Goal: Task Accomplishment & Management: Manage account settings

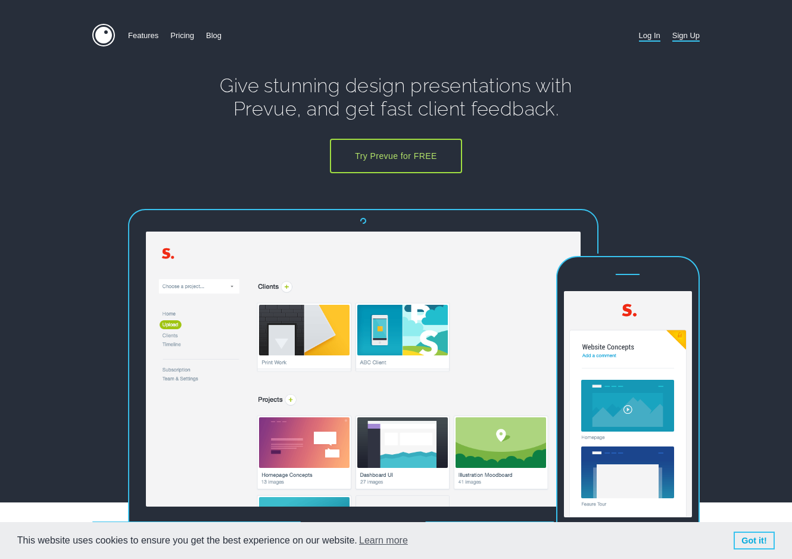
click at [647, 42] on link "Log In" at bounding box center [649, 35] width 21 height 23
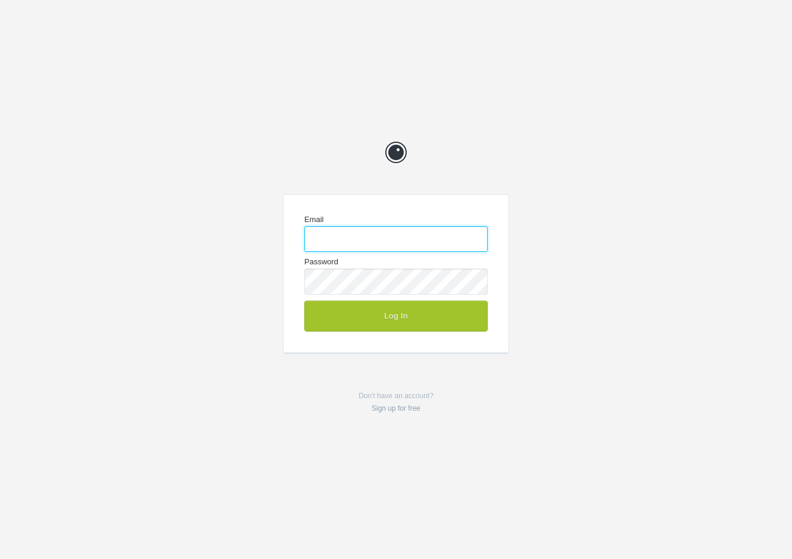
type input "enquiries@jeremyhickman.co.uk"
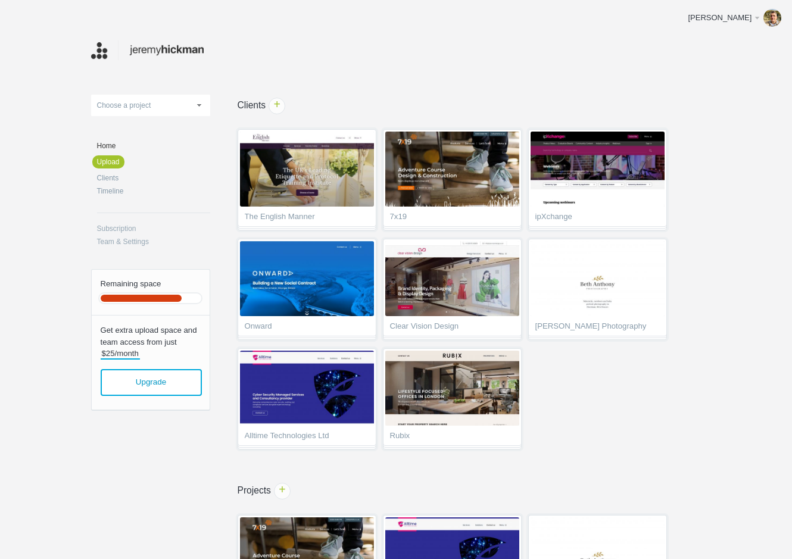
scroll to position [46, 0]
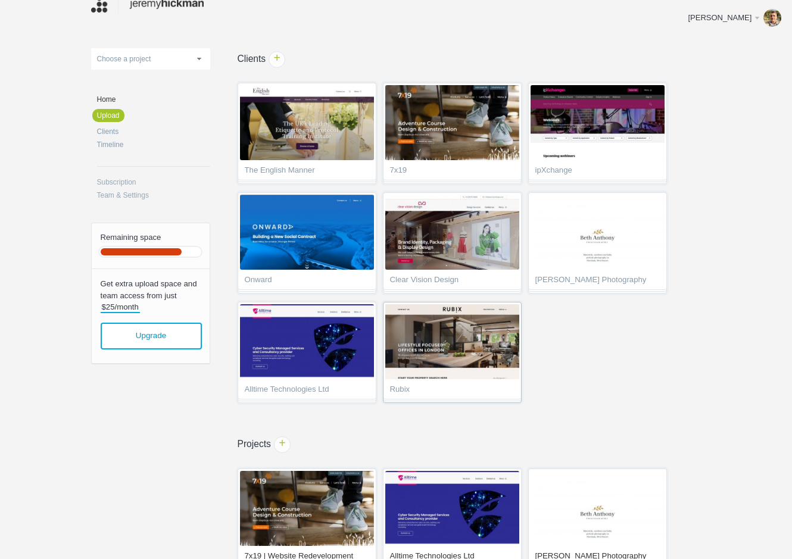
click at [463, 338] on img at bounding box center [452, 341] width 134 height 75
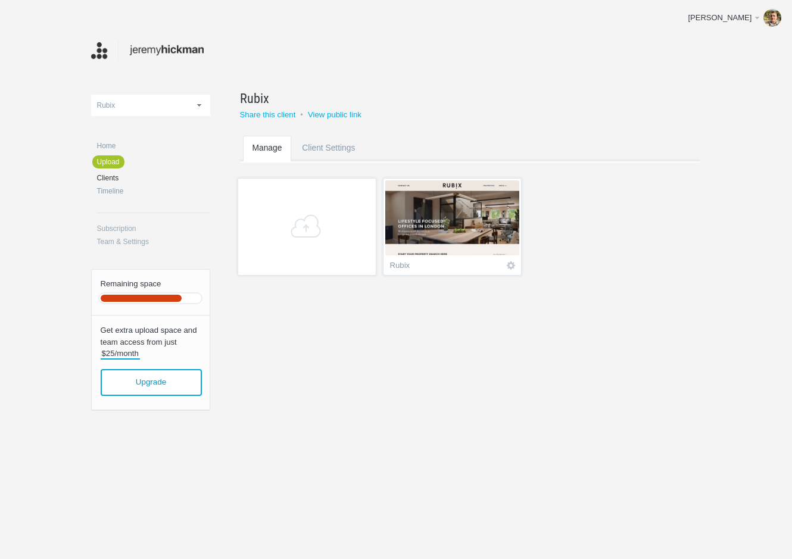
click at [449, 230] on img at bounding box center [452, 217] width 134 height 75
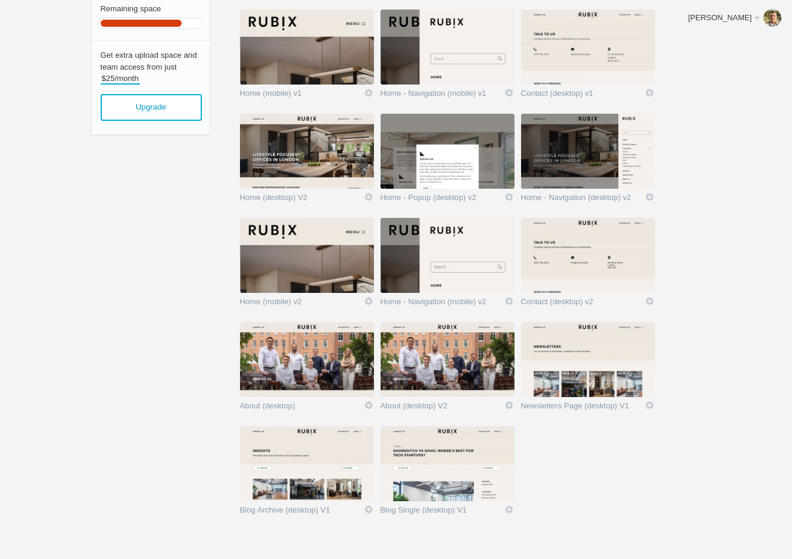
scroll to position [282, 0]
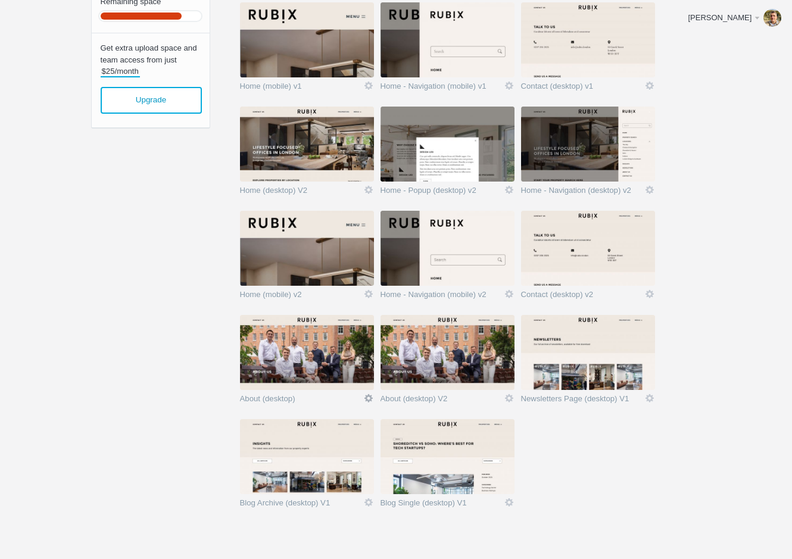
click at [372, 399] on link "Icon" at bounding box center [368, 398] width 11 height 11
click at [362, 351] on link "Edit / Replace" at bounding box center [345, 349] width 72 height 14
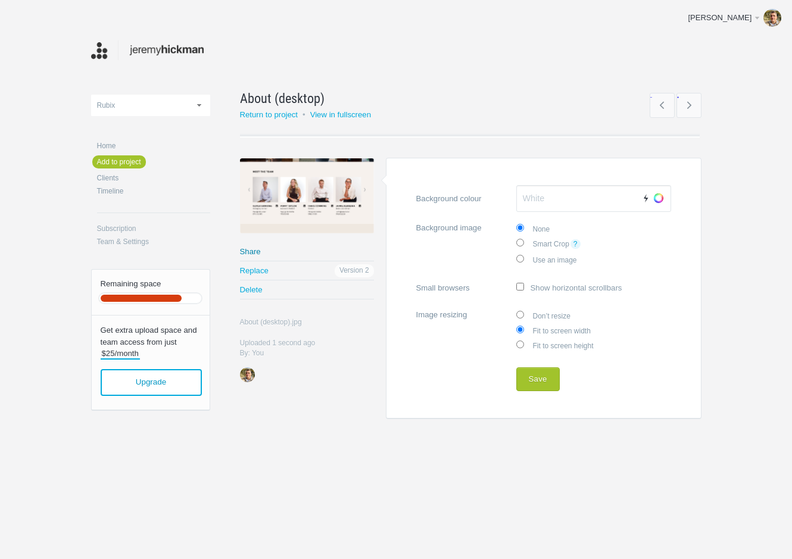
click at [252, 251] on link "Share" at bounding box center [307, 251] width 134 height 18
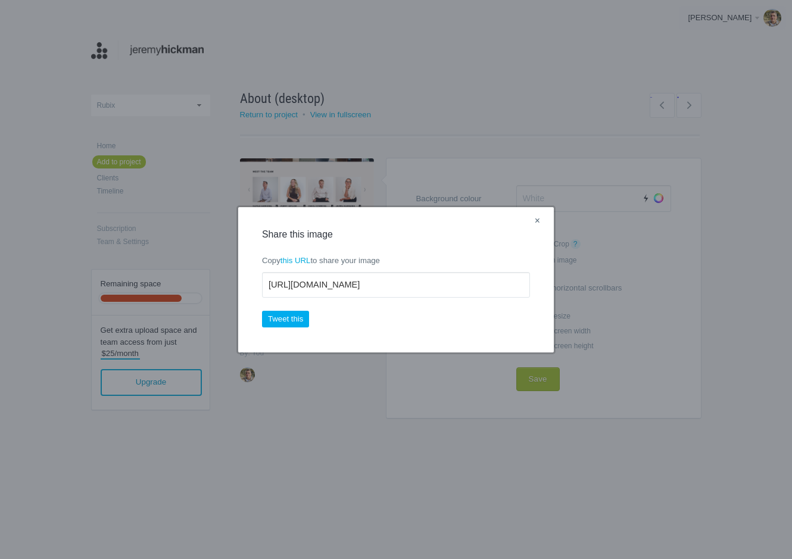
click at [535, 220] on link "×" at bounding box center [537, 221] width 15 height 15
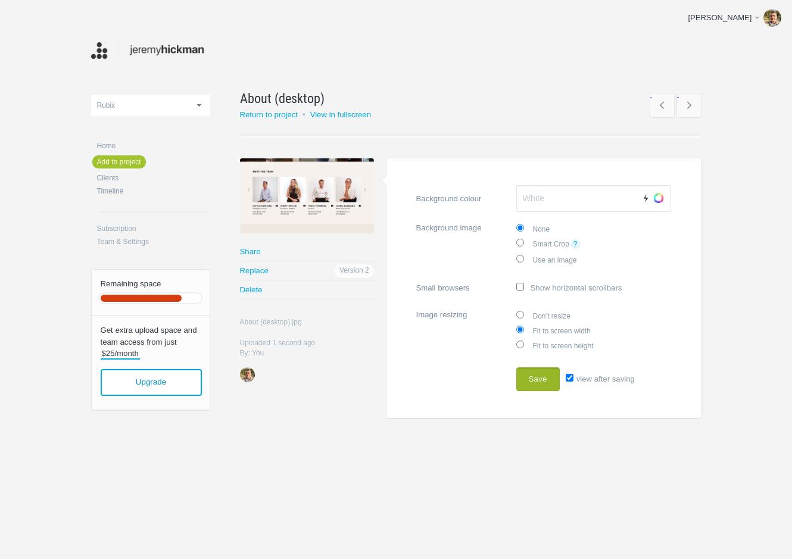
click at [544, 372] on button "Save" at bounding box center [537, 380] width 43 height 24
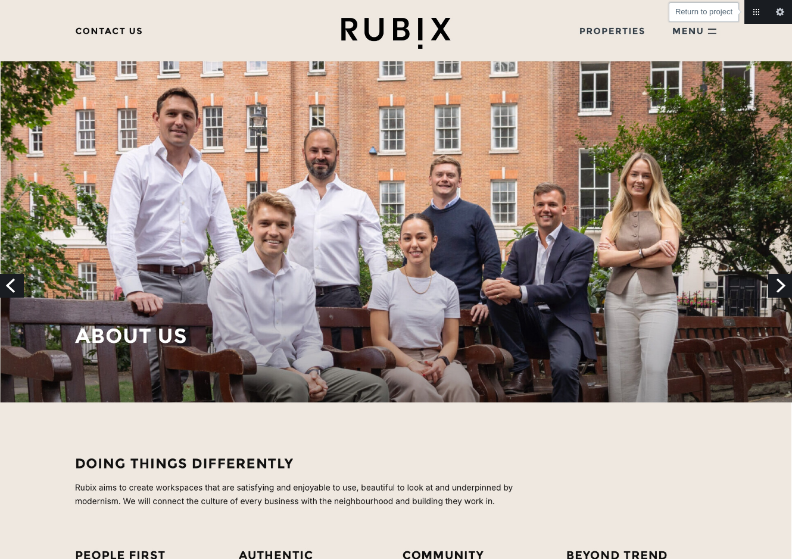
click at [755, 11] on link "Return to project" at bounding box center [757, 12] width 24 height 24
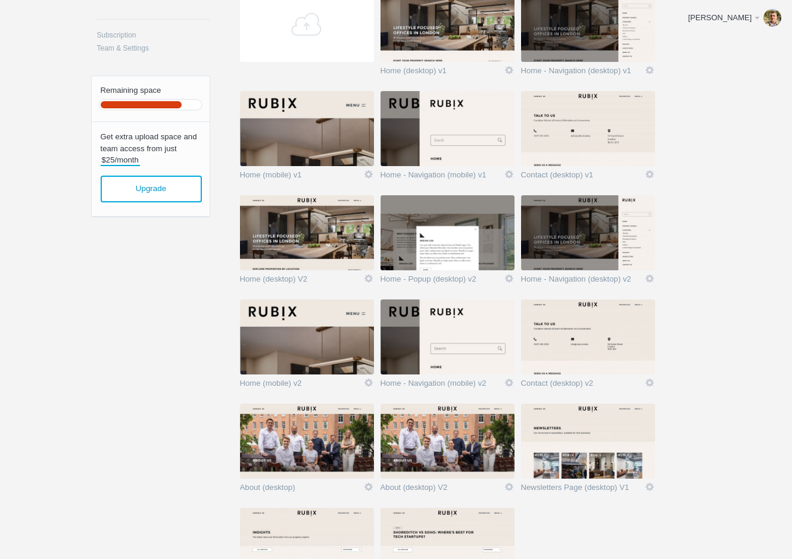
scroll to position [303, 0]
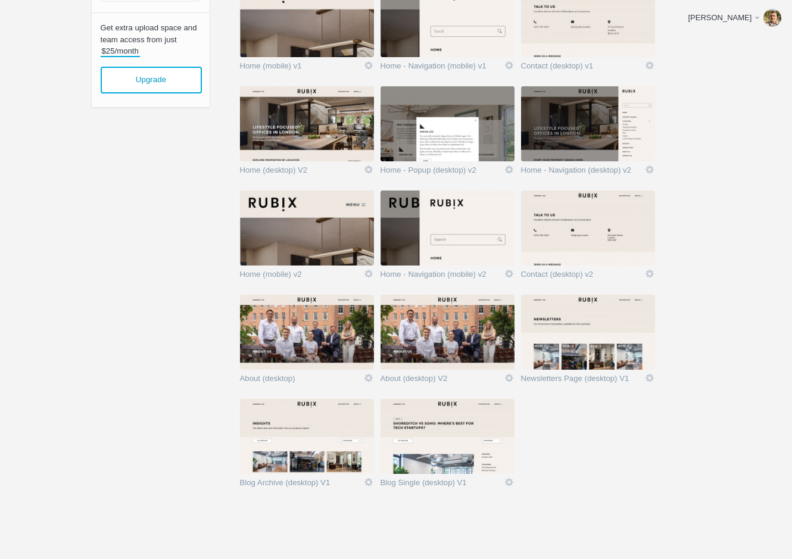
click at [635, 350] on img at bounding box center [588, 332] width 134 height 75
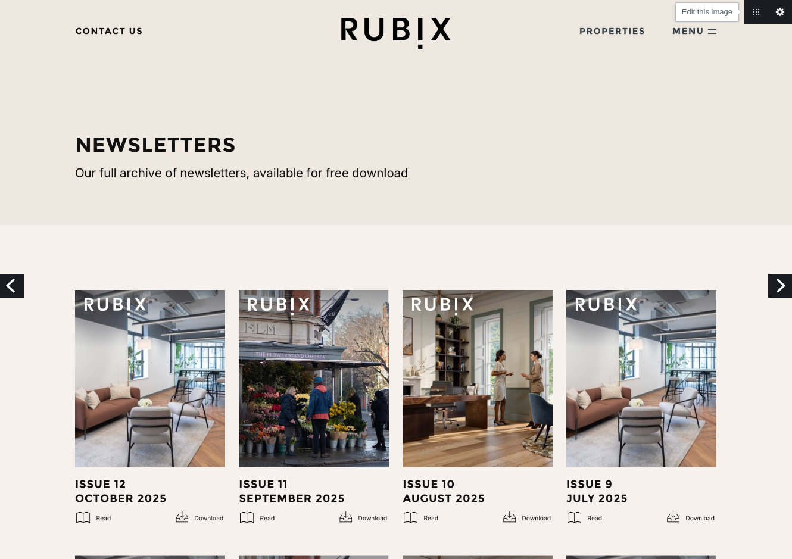
click at [778, 10] on link "Edit this image" at bounding box center [780, 12] width 24 height 24
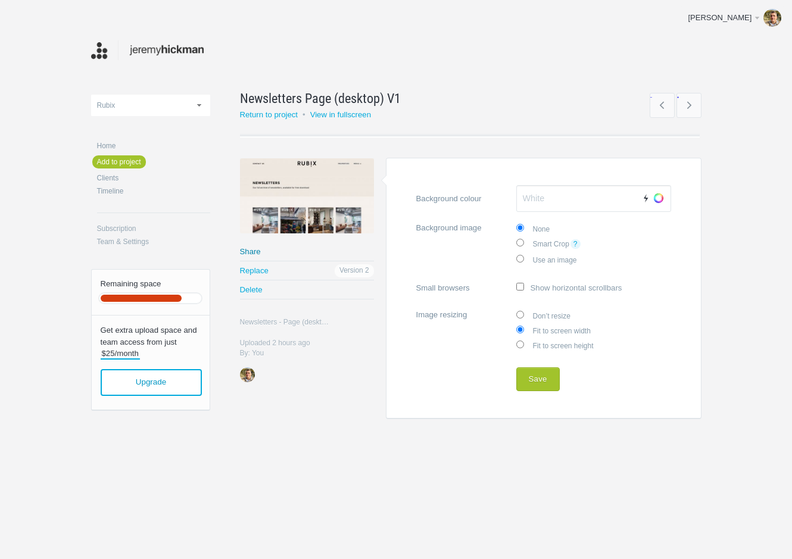
click at [254, 250] on link "Share" at bounding box center [307, 251] width 134 height 18
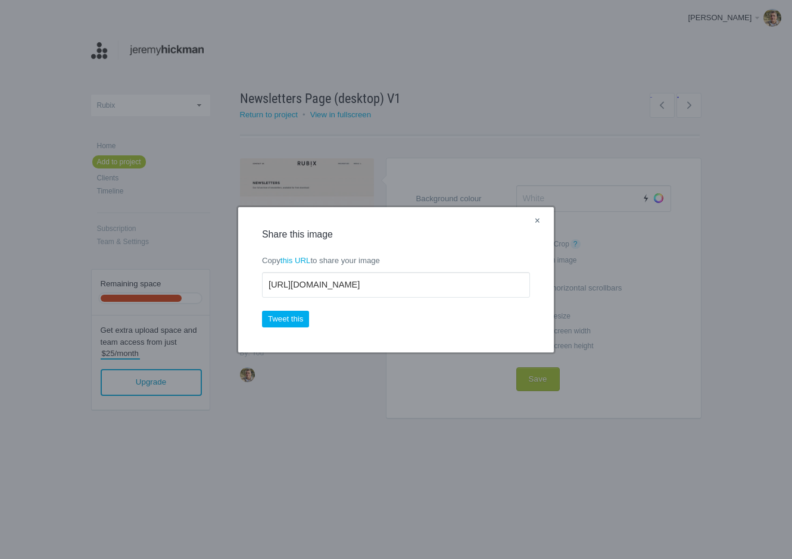
click at [536, 220] on link "×" at bounding box center [537, 221] width 15 height 15
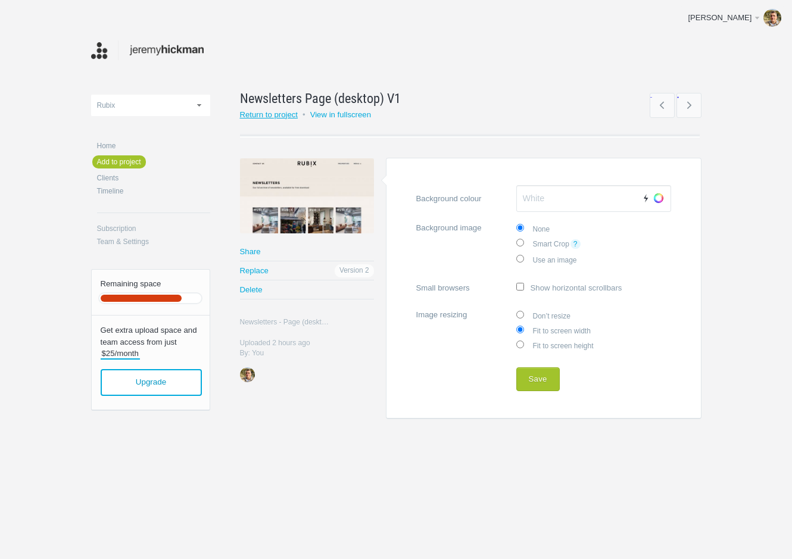
click at [261, 114] on link "Return to project" at bounding box center [269, 114] width 58 height 9
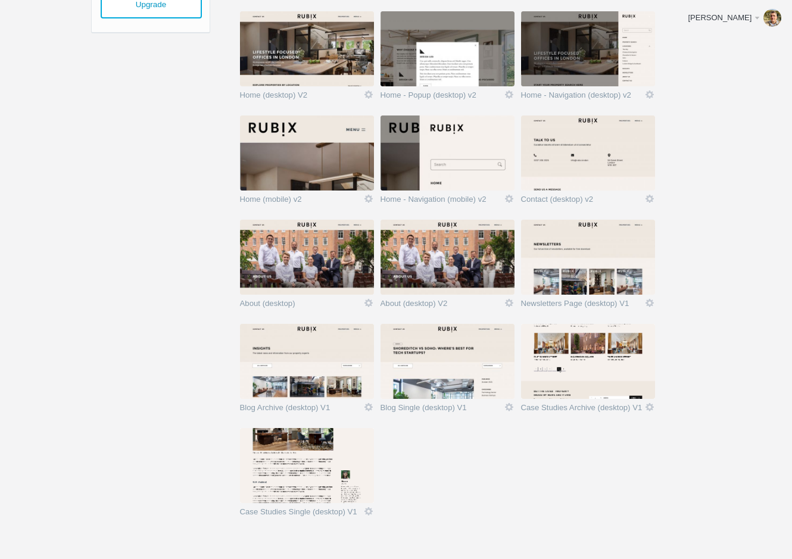
scroll to position [407, 0]
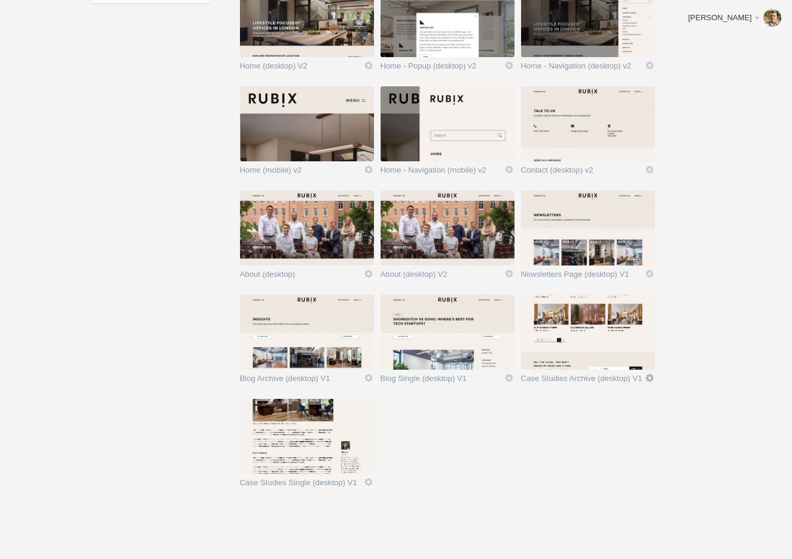
click at [649, 378] on link "Edit" at bounding box center [649, 378] width 11 height 11
click at [628, 329] on link "Edit / Replace" at bounding box center [626, 329] width 72 height 14
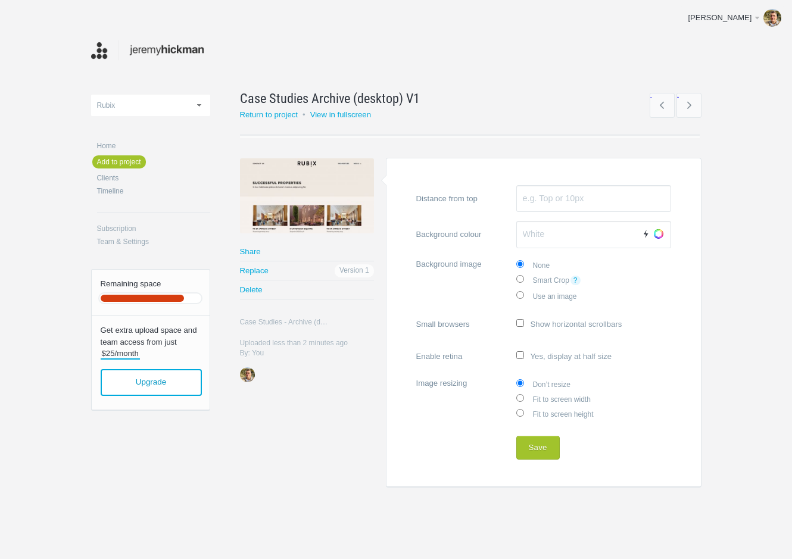
click at [543, 402] on div "Don’t resize Fit to screen width Fit to screen height" at bounding box center [593, 398] width 155 height 45
click at [528, 402] on label "Fit to screen width" at bounding box center [593, 398] width 155 height 15
click at [524, 402] on input "Fit to screen width" at bounding box center [520, 398] width 8 height 8
radio input "true"
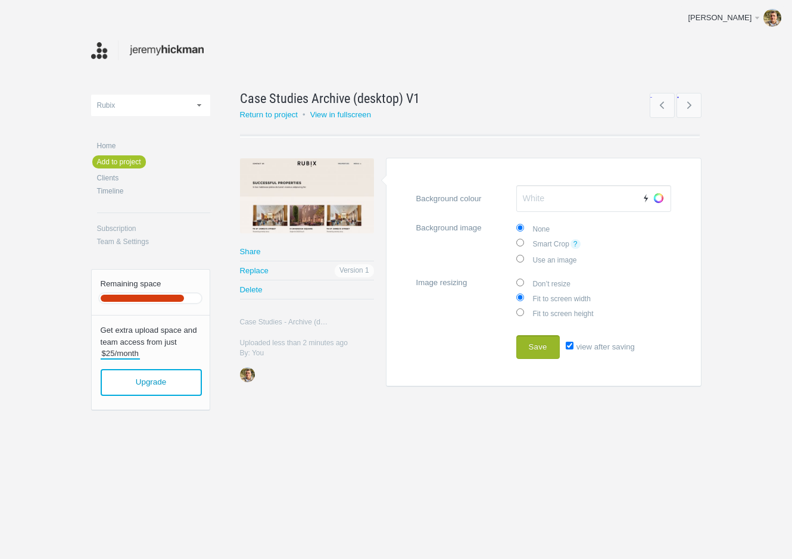
click at [534, 338] on button "Save" at bounding box center [537, 347] width 43 height 24
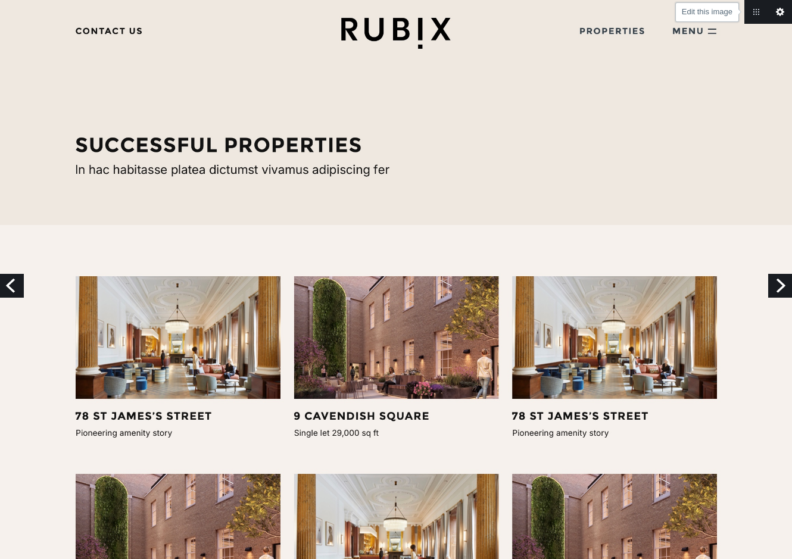
click at [779, 12] on link "Edit this image" at bounding box center [780, 12] width 24 height 24
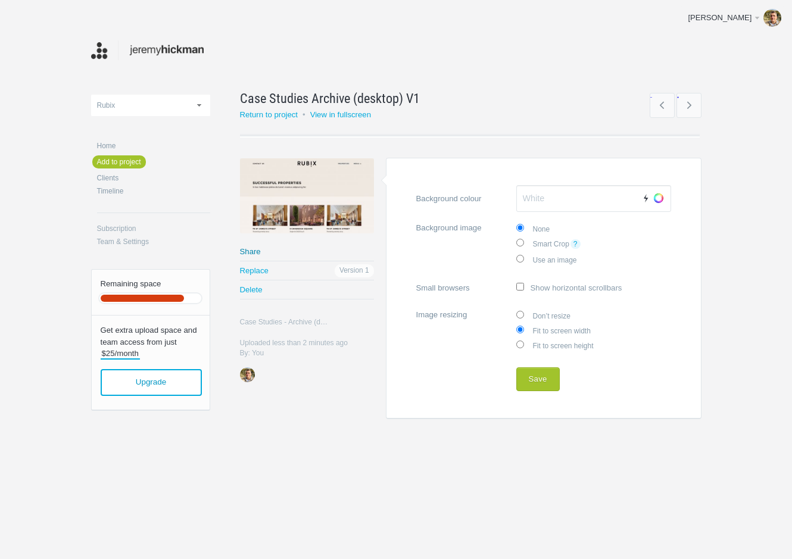
click at [248, 247] on link "Share" at bounding box center [307, 251] width 134 height 18
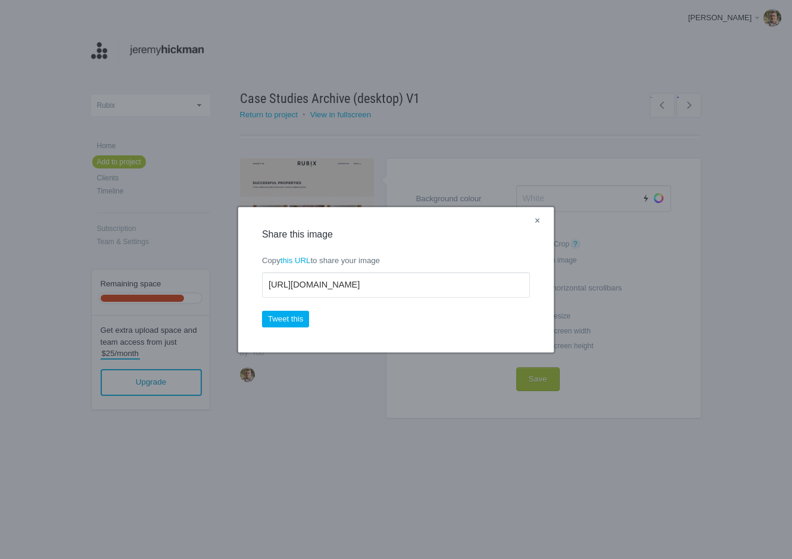
click at [540, 221] on link "×" at bounding box center [537, 221] width 15 height 15
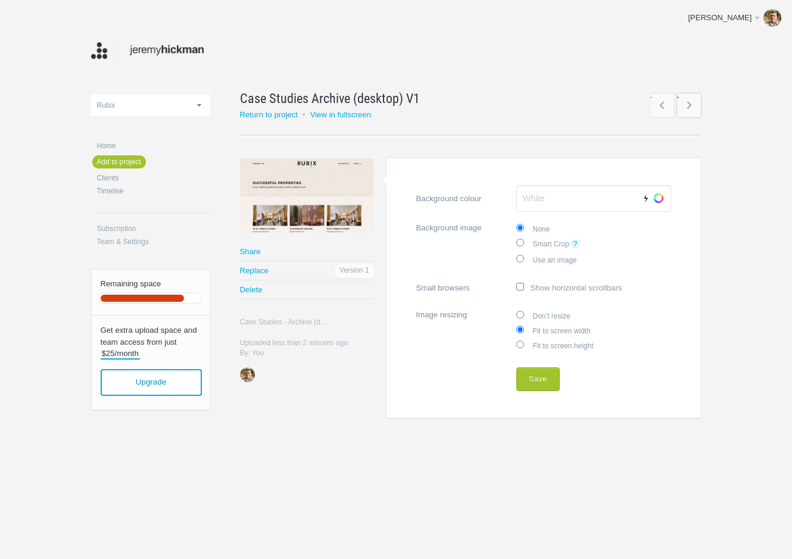
click at [689, 102] on link "→" at bounding box center [689, 105] width 25 height 25
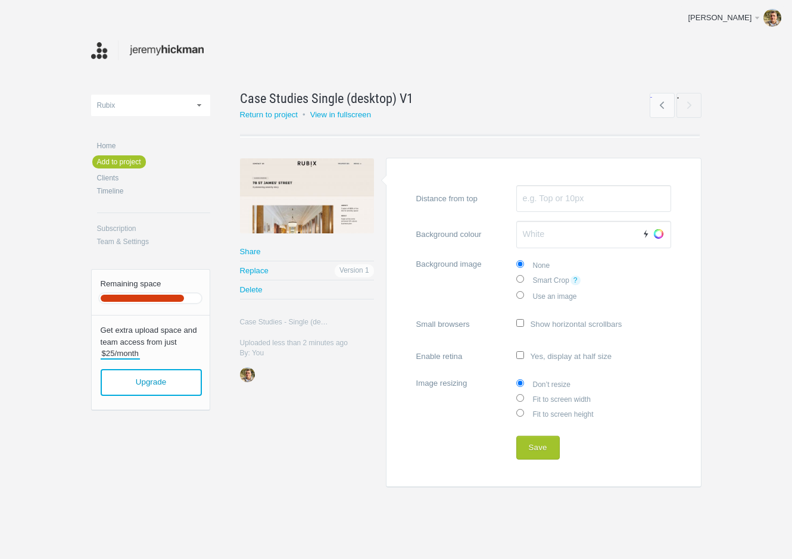
click at [559, 398] on label "Fit to screen width" at bounding box center [593, 398] width 155 height 15
click at [524, 398] on input "Fit to screen width" at bounding box center [520, 398] width 8 height 8
radio input "true"
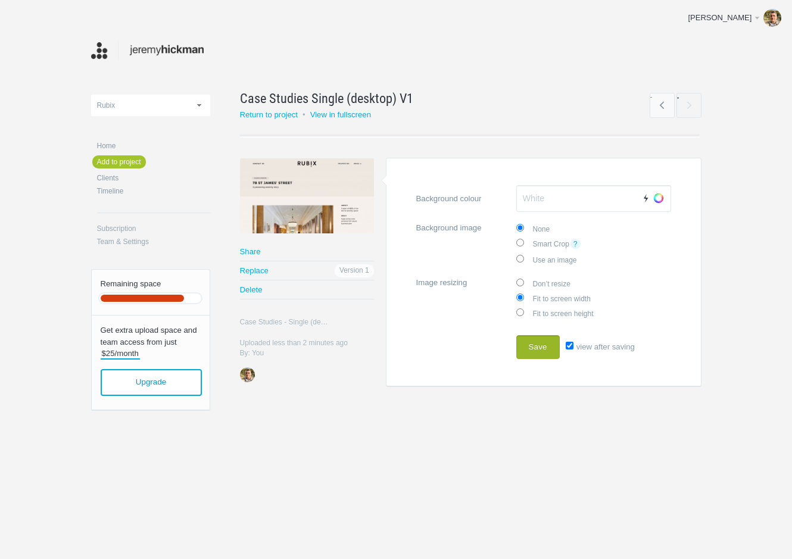
click at [544, 346] on button "Save" at bounding box center [537, 347] width 43 height 24
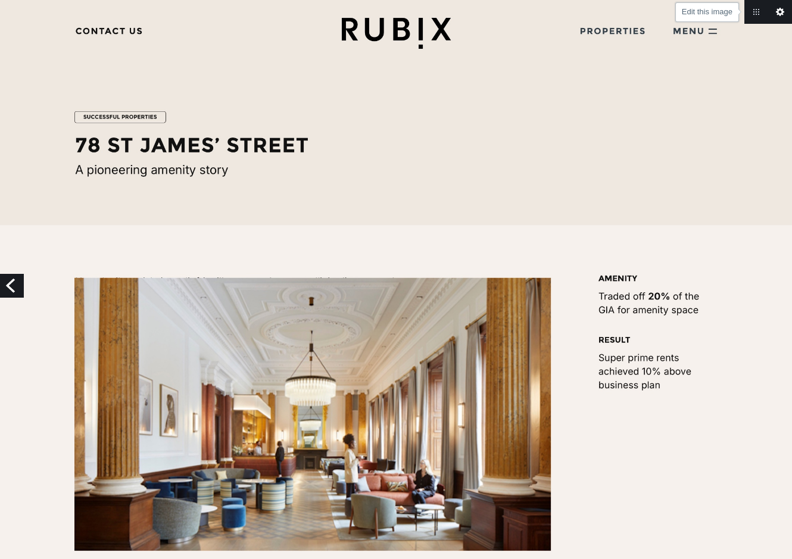
click at [782, 10] on link "Edit this image" at bounding box center [780, 12] width 24 height 24
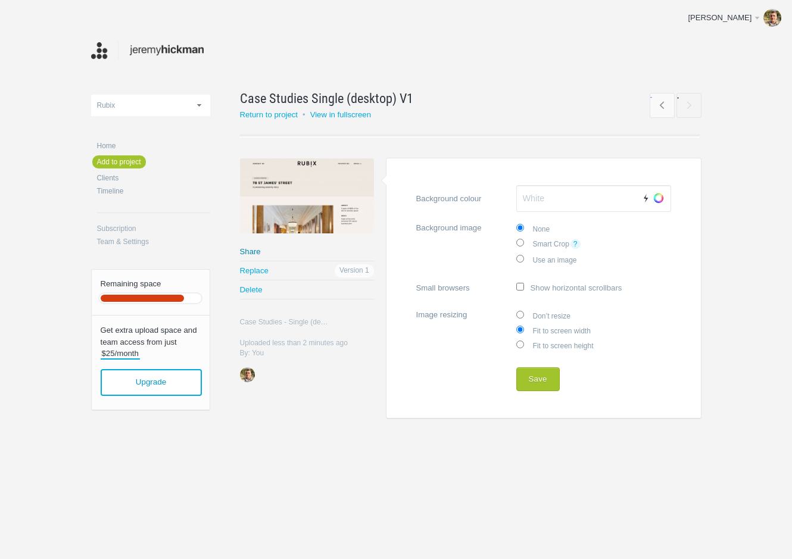
click at [254, 251] on link "Share" at bounding box center [307, 251] width 134 height 18
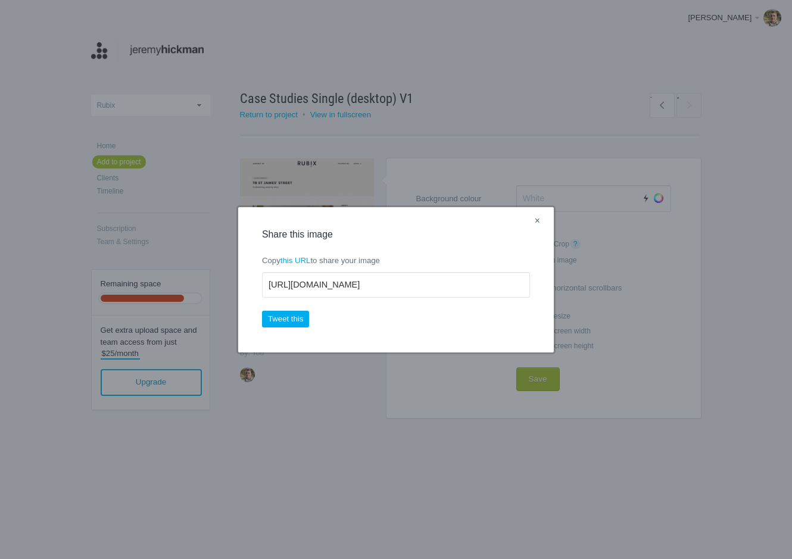
click at [540, 220] on link "×" at bounding box center [537, 221] width 15 height 15
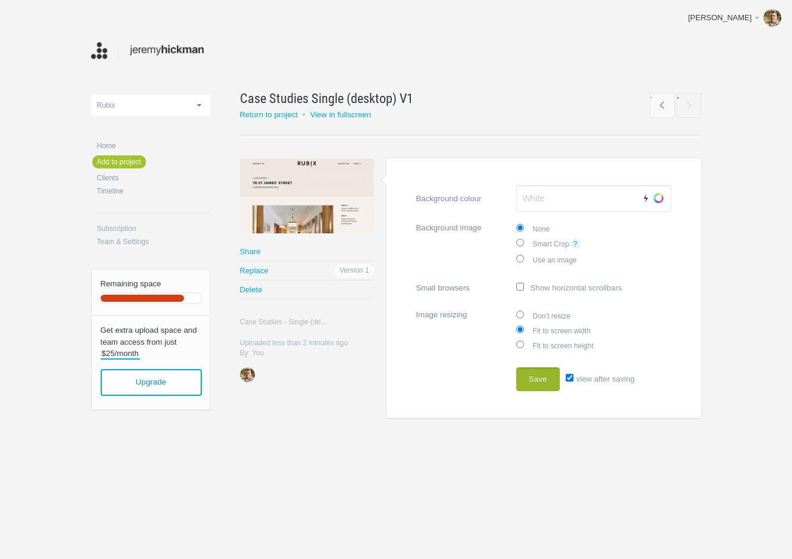
click at [537, 379] on button "Save" at bounding box center [537, 380] width 43 height 24
